Goal: Information Seeking & Learning: Check status

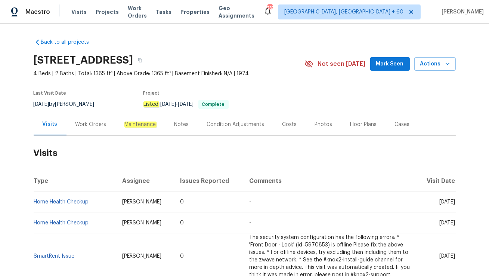
scroll to position [40, 0]
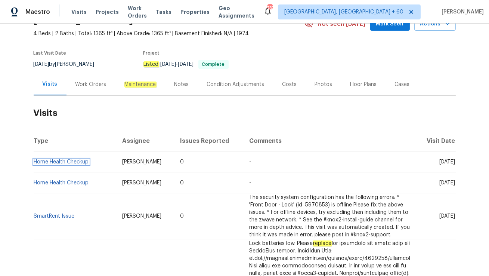
click at [78, 162] on link "Home Health Checkup" at bounding box center [61, 161] width 55 height 5
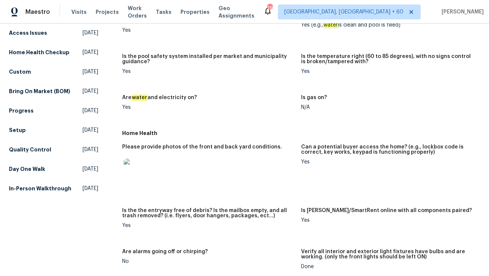
scroll to position [249, 0]
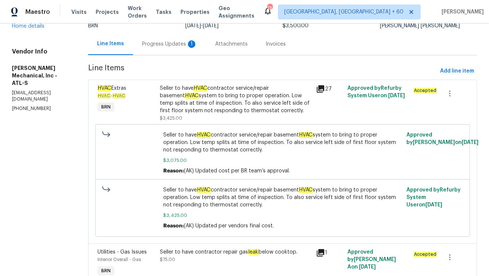
scroll to position [65, 0]
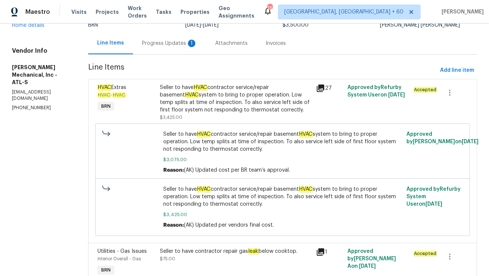
click at [161, 43] on div "Progress Updates 1" at bounding box center [169, 43] width 55 height 7
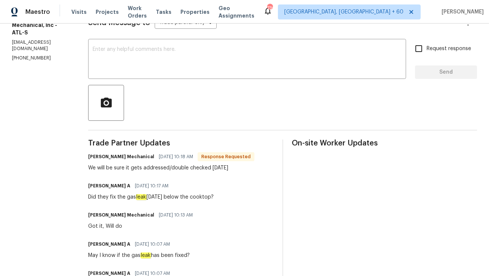
scroll to position [114, 0]
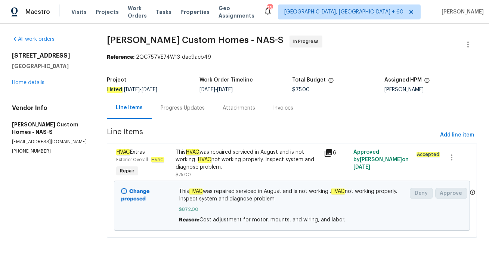
click at [176, 110] on div "Progress Updates" at bounding box center [183, 107] width 44 height 7
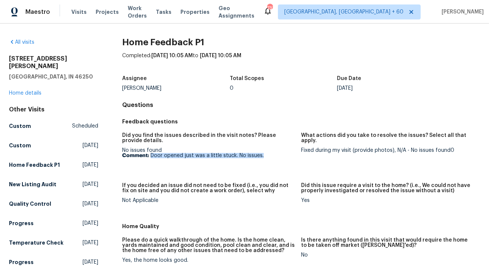
drag, startPoint x: 151, startPoint y: 155, endPoint x: 270, endPoint y: 155, distance: 118.8
click at [270, 155] on p "Comment: Door opened just was a little stuck. No issues." at bounding box center [208, 155] width 173 height 5
copy p "Door opened just was a little stuck. No issues."
